Goal: Task Accomplishment & Management: Complete application form

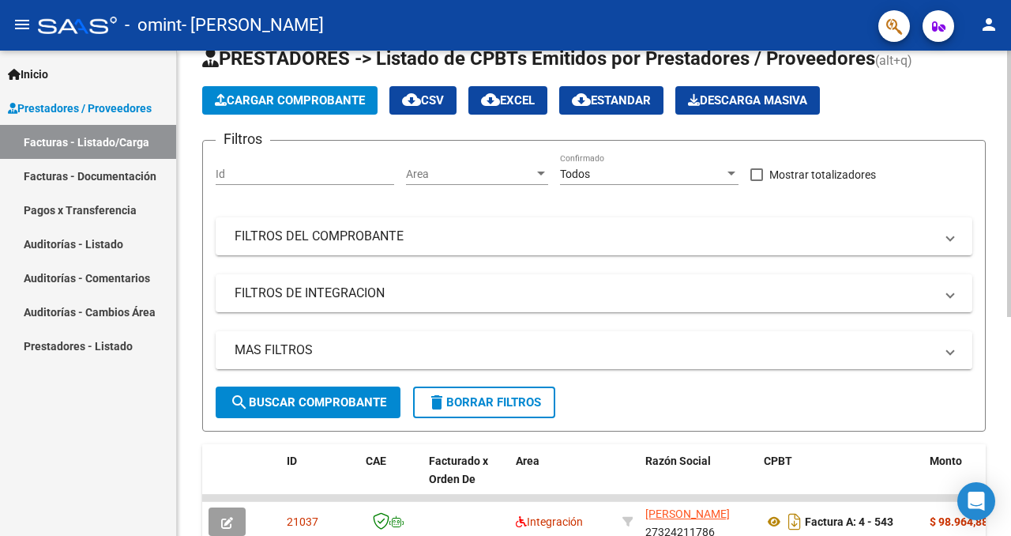
scroll to position [257, 0]
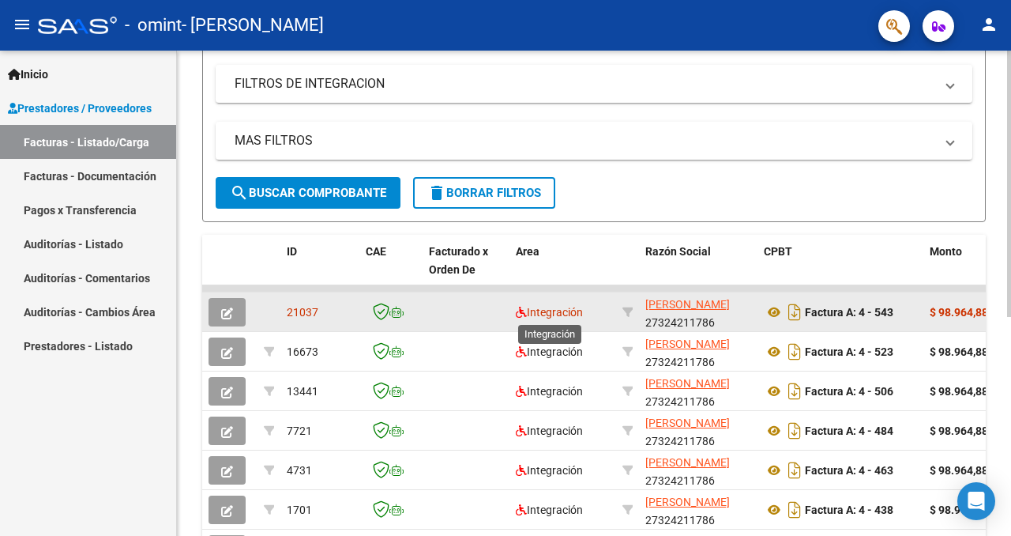
click at [542, 317] on span "Integración" at bounding box center [549, 312] width 67 height 13
click at [239, 313] on button "button" at bounding box center [227, 312] width 37 height 28
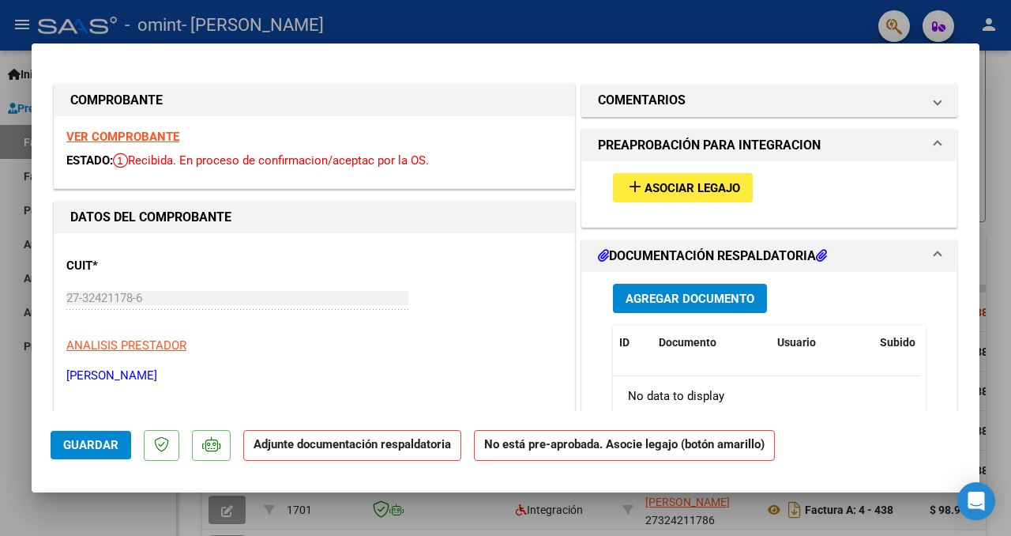
click at [665, 301] on span "Agregar Documento" at bounding box center [690, 299] width 129 height 14
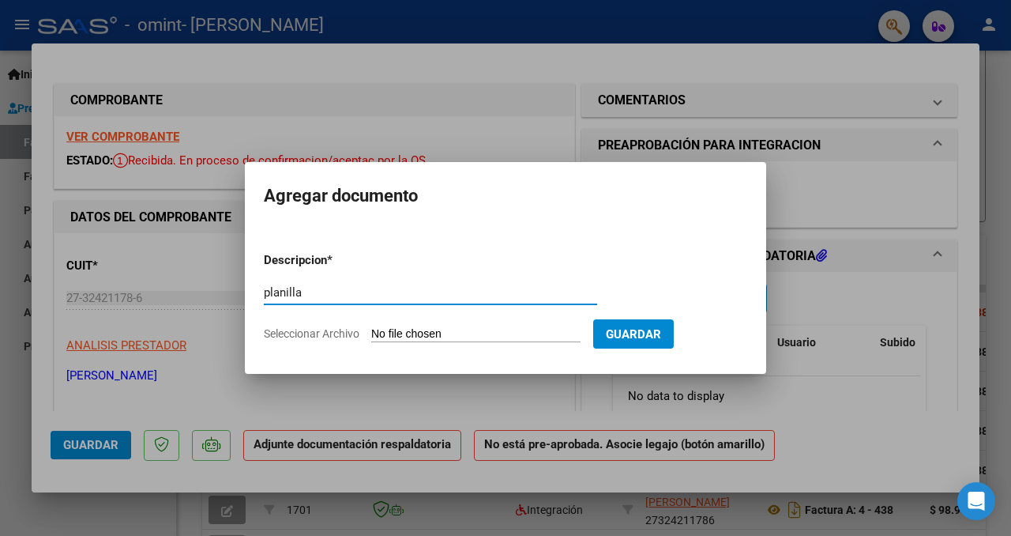
type input "planilla"
click at [494, 337] on input "Seleccionar Archivo" at bounding box center [475, 334] width 209 height 15
type input "C:\fakepath\Agosto.pdf"
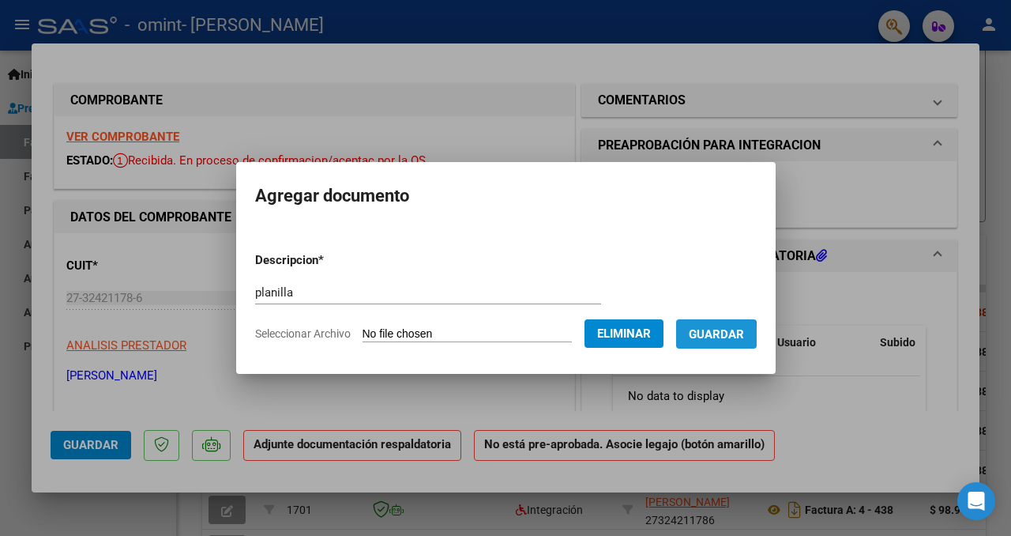
click at [706, 337] on span "Guardar" at bounding box center [716, 334] width 55 height 14
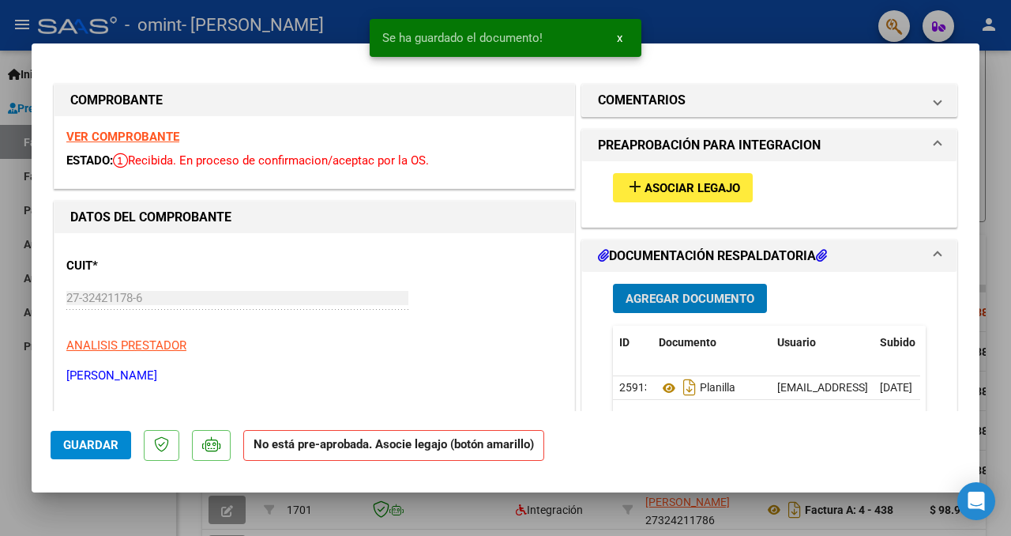
click at [104, 444] on span "Guardar" at bounding box center [90, 445] width 55 height 14
click at [770, 23] on div at bounding box center [505, 268] width 1011 height 536
type input "$ 0,00"
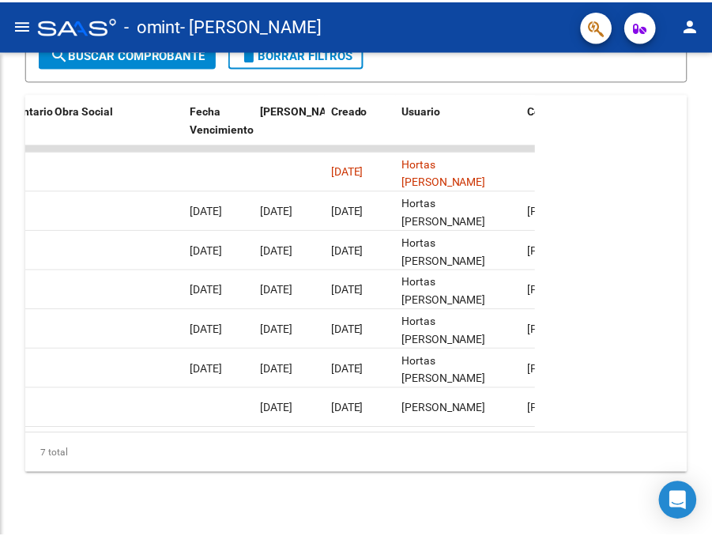
scroll to position [446, 0]
